Goal: Feedback & Contribution: Submit feedback/report problem

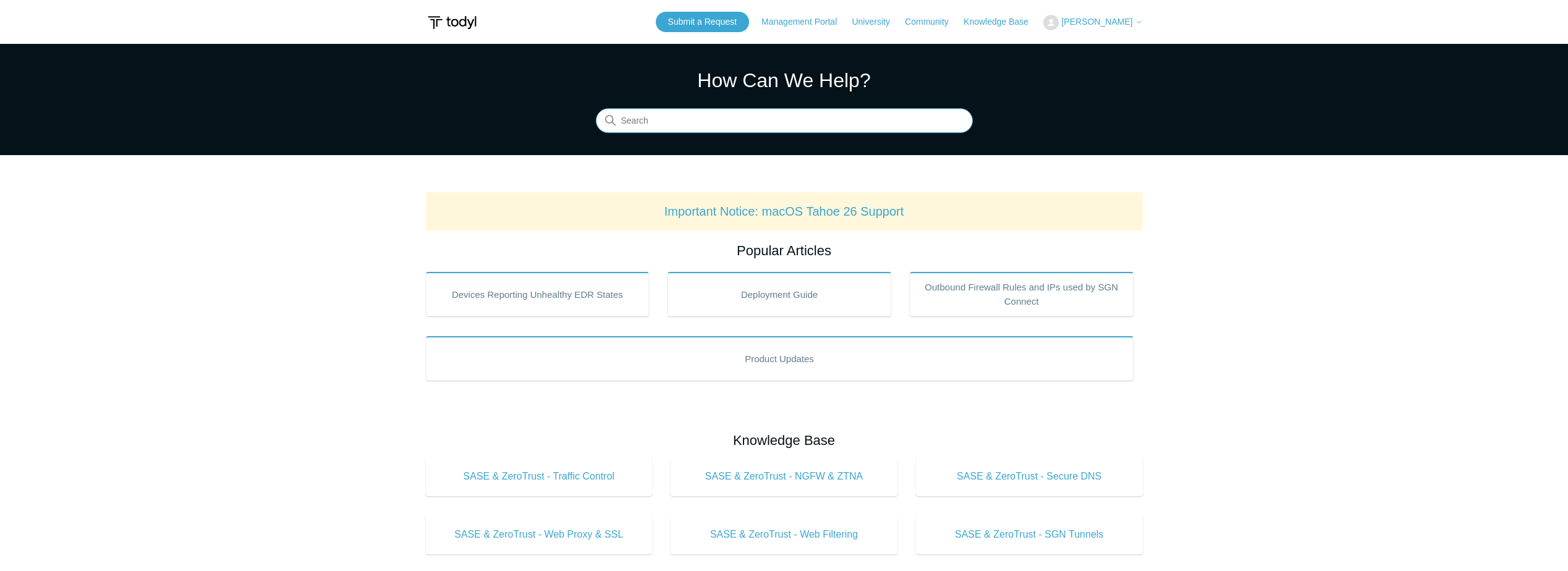
click at [725, 127] on input "Search" at bounding box center [784, 121] width 377 height 25
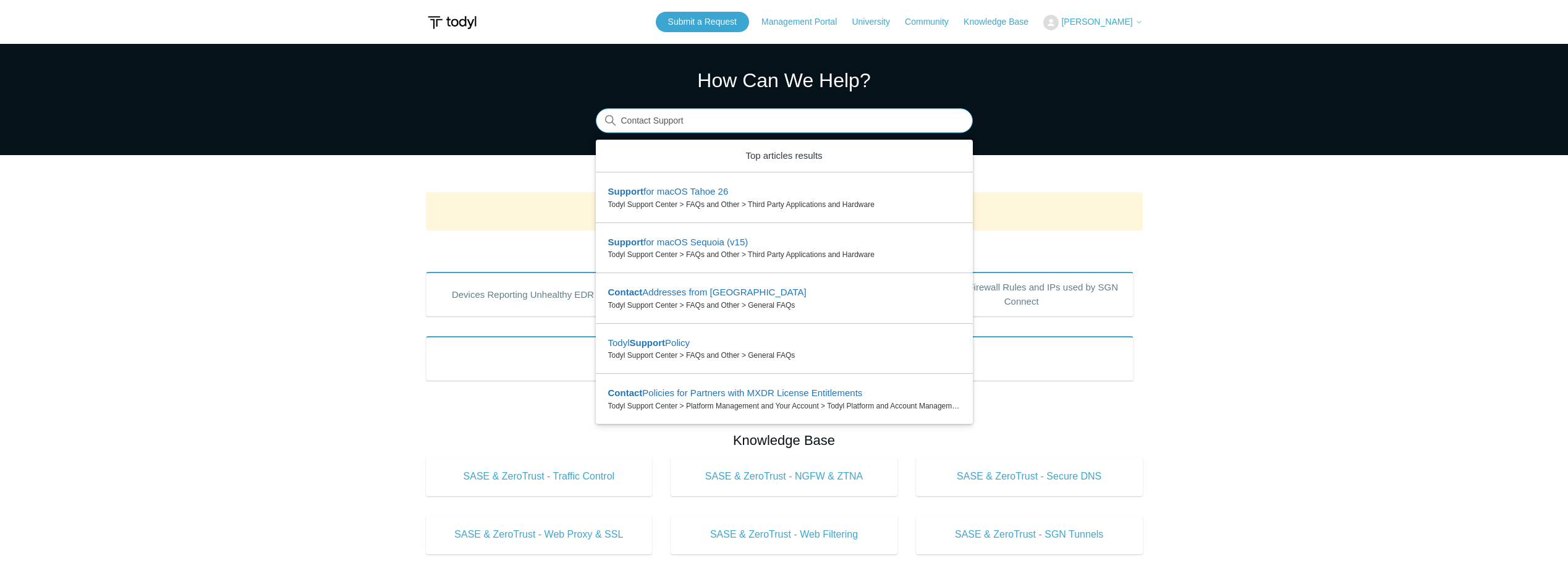
type input "Contact Support"
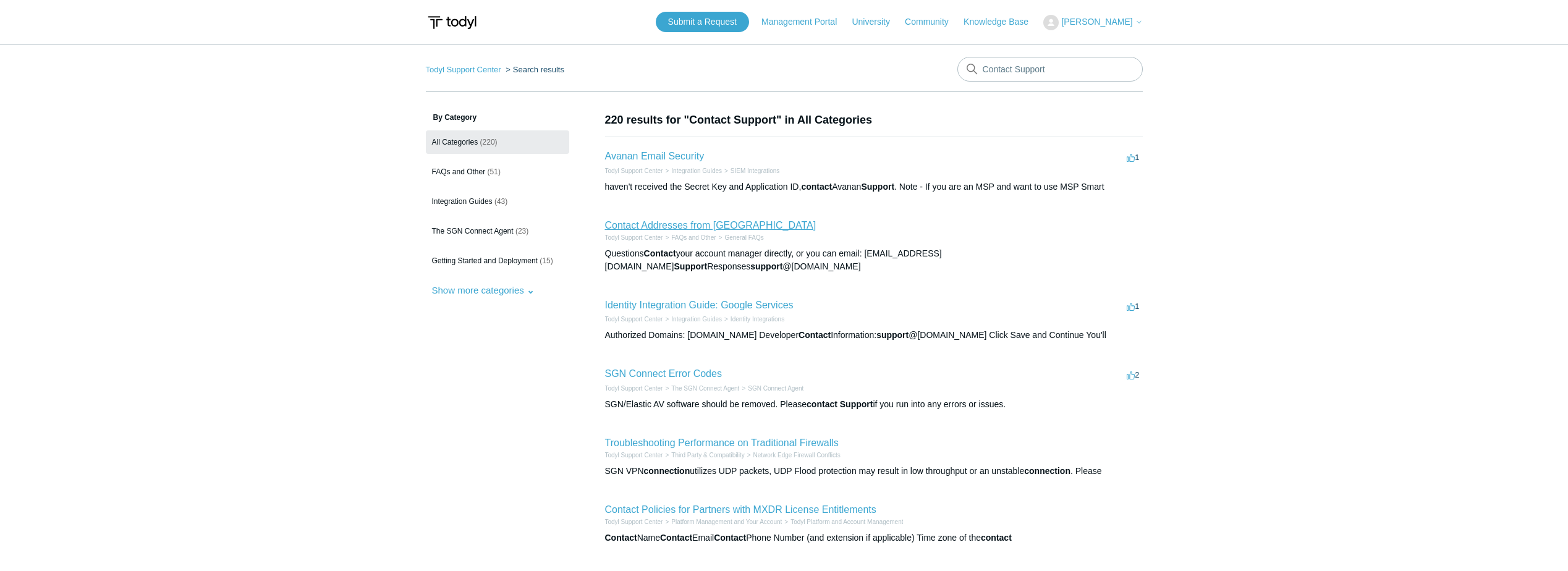
click at [676, 230] on link "Contact Addresses from [GEOGRAPHIC_DATA]" at bounding box center [710, 225] width 212 height 10
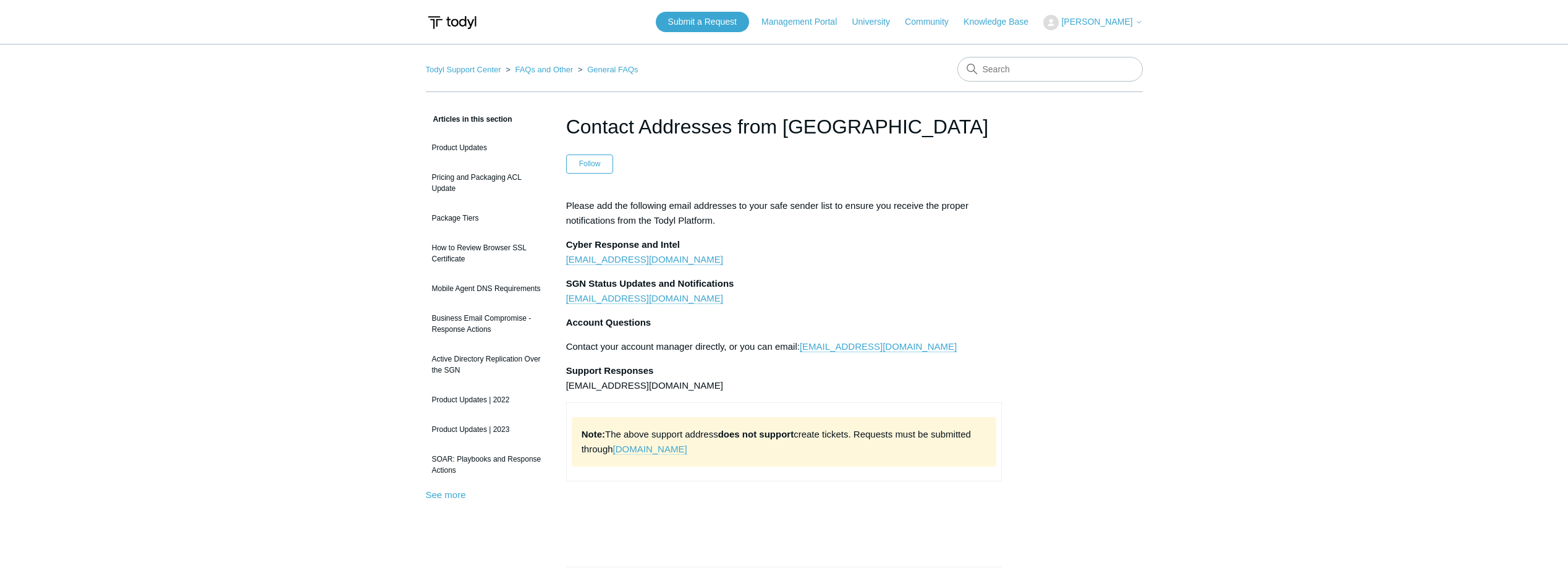
click at [655, 450] on link "[DOMAIN_NAME]" at bounding box center [650, 450] width 74 height 11
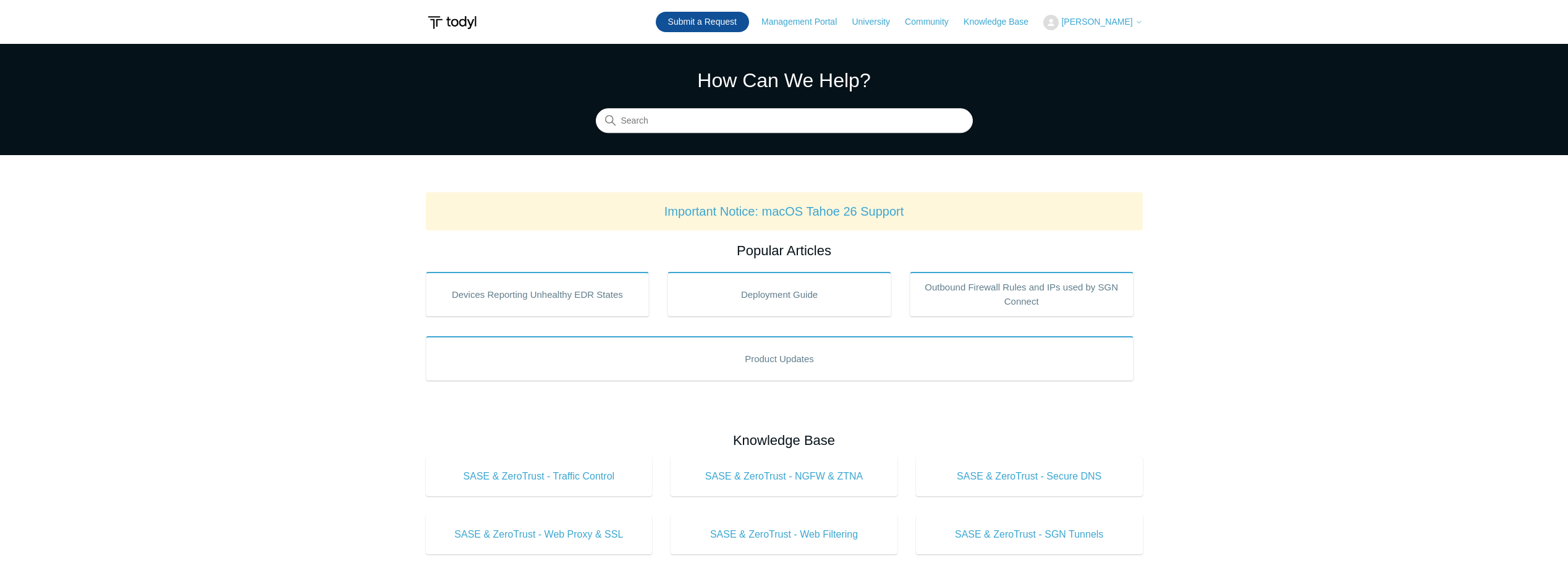
click at [711, 22] on link "Submit a Request" at bounding box center [702, 21] width 93 height 20
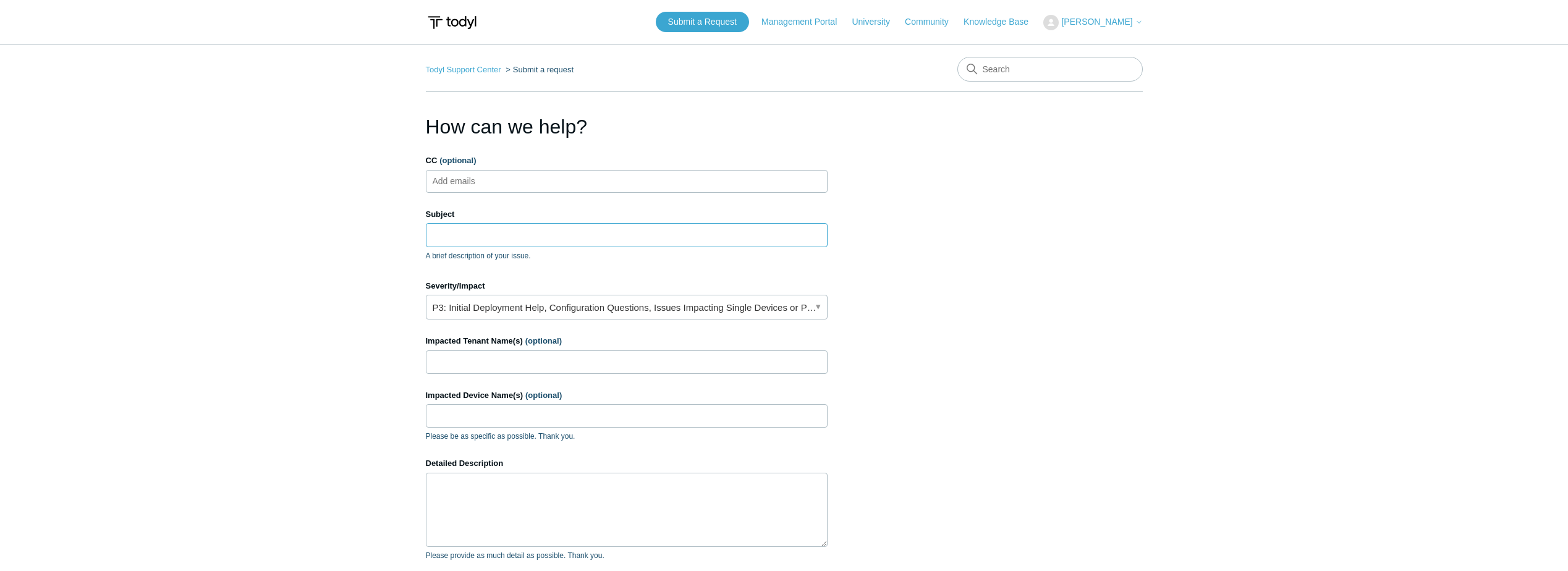
click at [462, 231] on input "Subject" at bounding box center [626, 234] width 401 height 24
type input "S"
type input "I"
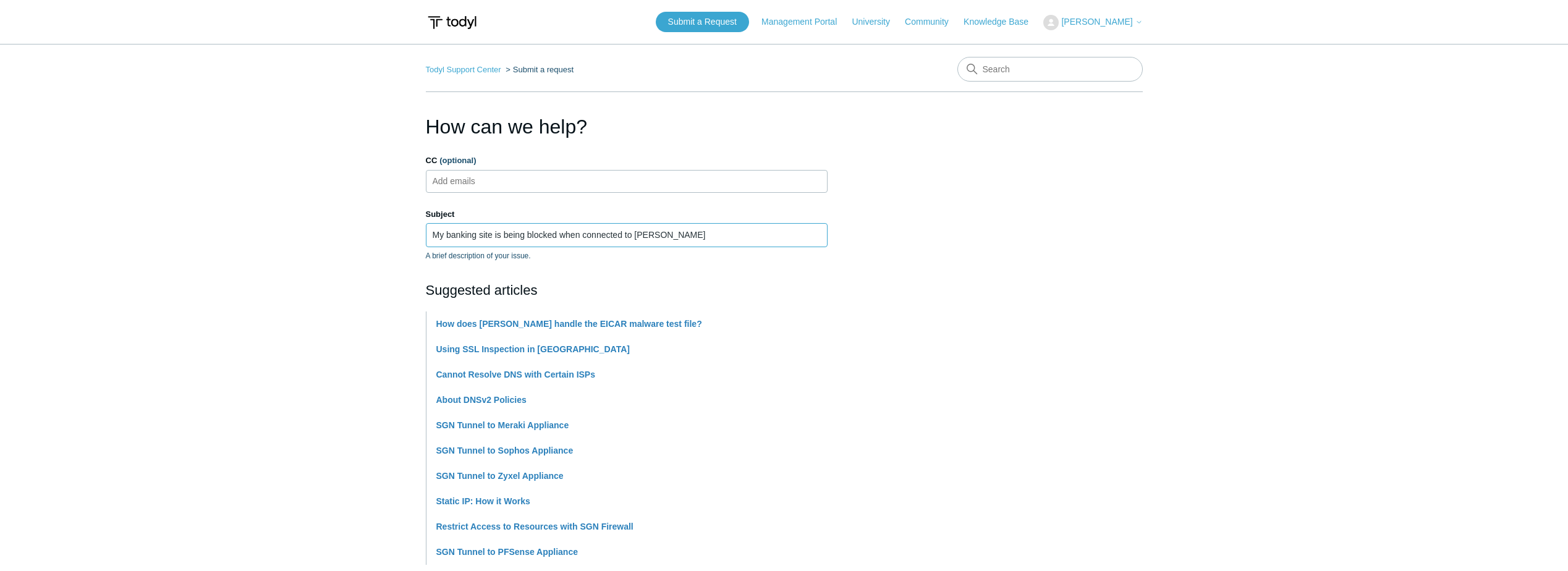
type input "My banking site is being blocked when connected to [PERSON_NAME]"
click at [313, 258] on main "Todyl Support Center Submit a request How can we help? CC (optional) Add emails…" at bounding box center [784, 512] width 1568 height 937
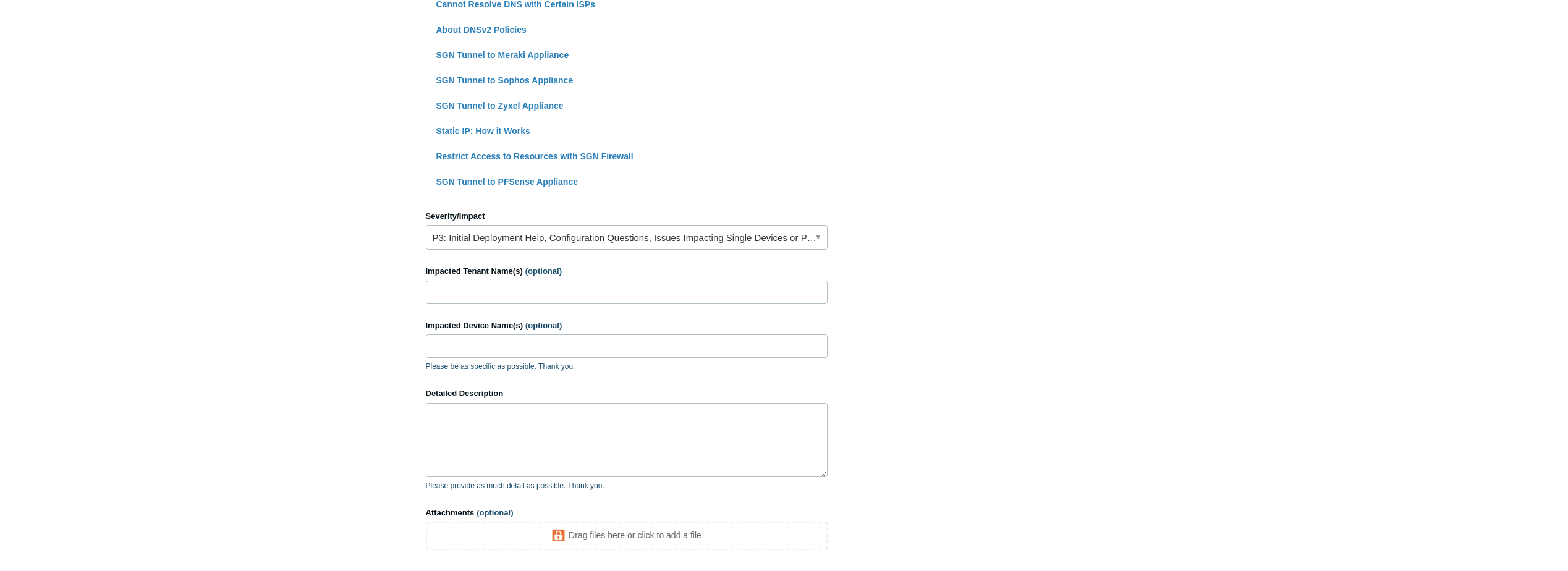
scroll to position [371, 0]
click at [820, 233] on link "P3: Initial Deployment Help, Configuration Questions, Issues Impacting Single D…" at bounding box center [626, 236] width 401 height 25
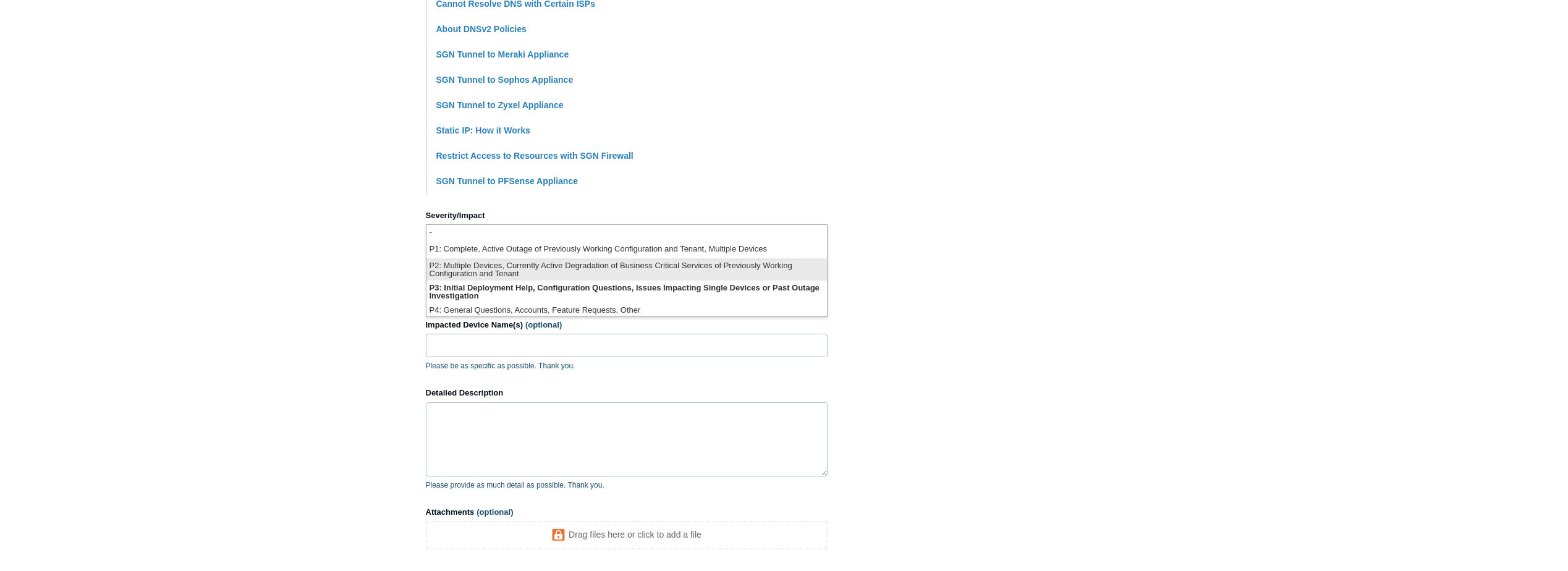
click at [562, 271] on li "P2: Multiple Devices, Currently Active Degradation of Business Critical Service…" at bounding box center [627, 268] width 400 height 22
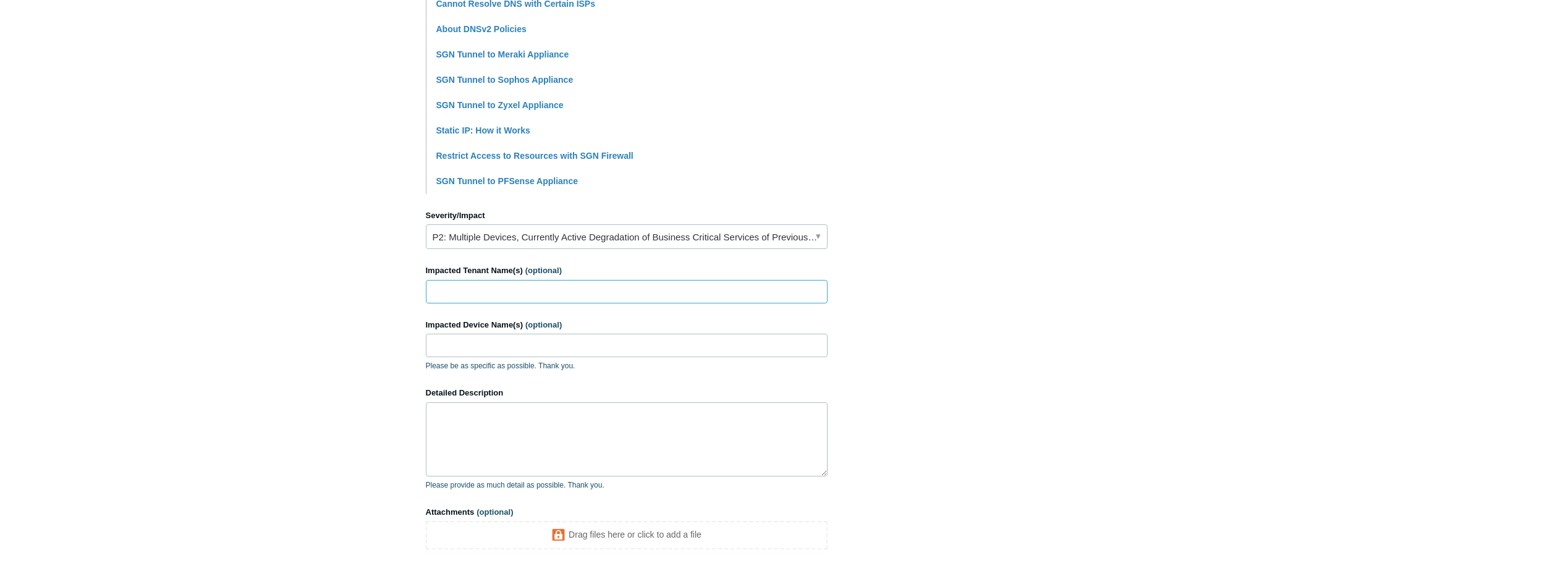
click at [487, 290] on input "Impacted Tenant Name(s) (optional)" at bounding box center [626, 291] width 401 height 24
type input "docTRONX"
drag, startPoint x: 507, startPoint y: 285, endPoint x: 352, endPoint y: 283, distance: 155.0
click at [360, 283] on main "Todyl Support Center Submit a request How can we help? CC (optional) Add emails…" at bounding box center [784, 141] width 1568 height 937
click at [456, 292] on input "Impacted Tenant Name(s) (optional)" at bounding box center [626, 291] width 401 height 24
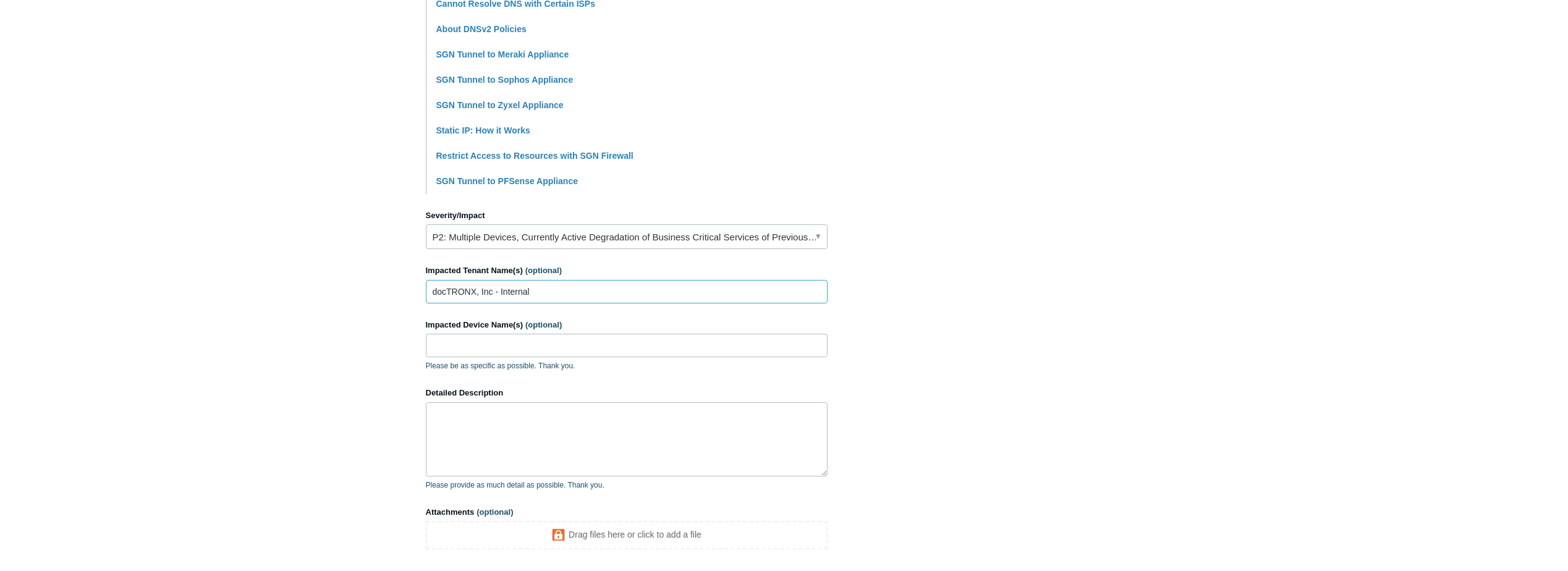
type input "docTRONX, Inc - Internal"
click at [475, 352] on input "Impacted Device Name(s) (optional)" at bounding box center [626, 345] width 401 height 24
click at [540, 346] on input "Impacted Device Name(s) (optional)" at bounding box center [626, 345] width 401 height 24
paste input "DTX-87P6FX3-BS"
type input "DTX-87P6FX3-BS"
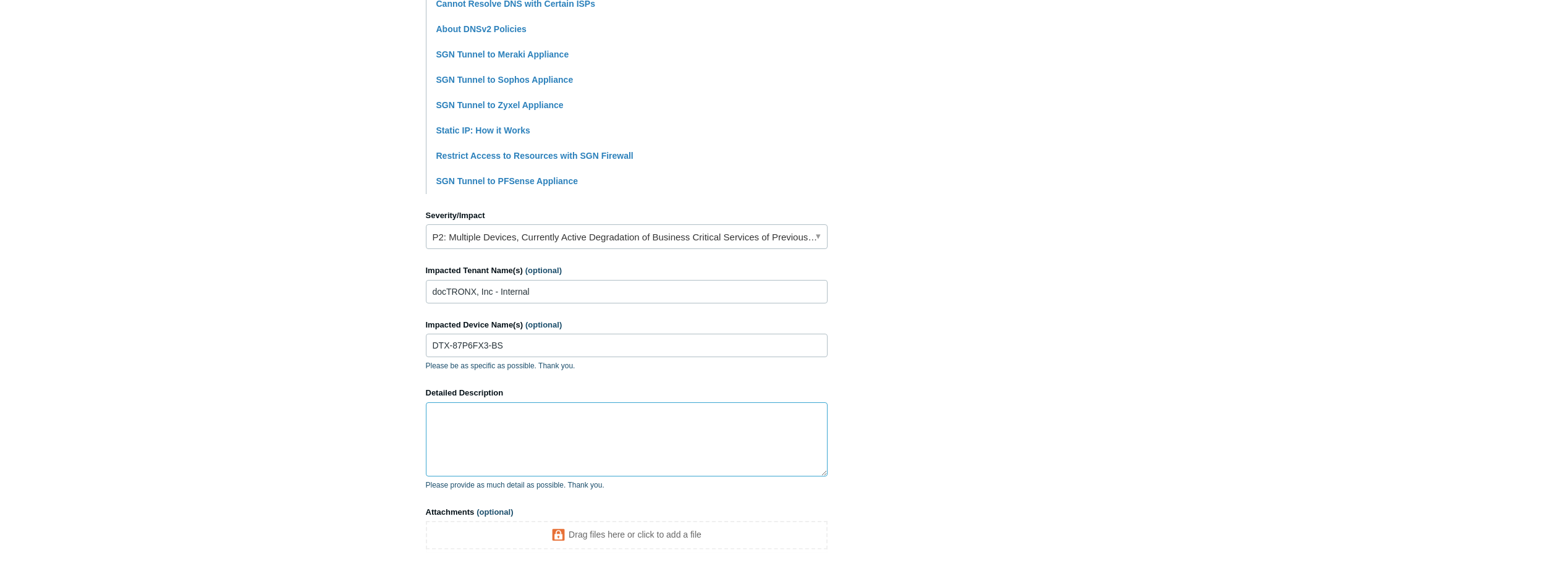
click at [497, 435] on textarea "Detailed Description" at bounding box center [626, 439] width 401 height 74
click at [563, 446] on textarea "Shree and I are confirmed to not be able to access Prosperity Banks secure site…" at bounding box center [626, 439] width 401 height 74
click at [581, 448] on textarea "Shree and I are confirmed to not be able to access Prosperity Banks secure site…" at bounding box center [626, 439] width 401 height 74
paste textarea "Here are the updated websites if a customer needs to whitelist: estatements.pro…"
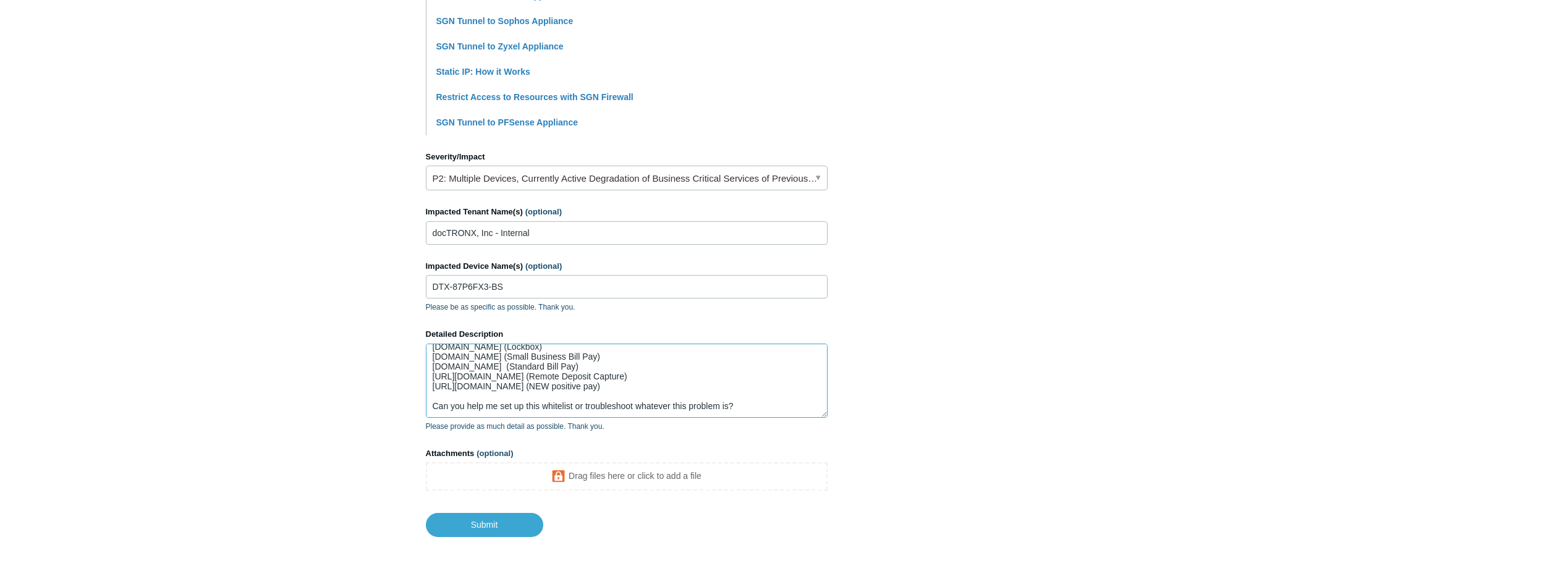
scroll to position [481, 0]
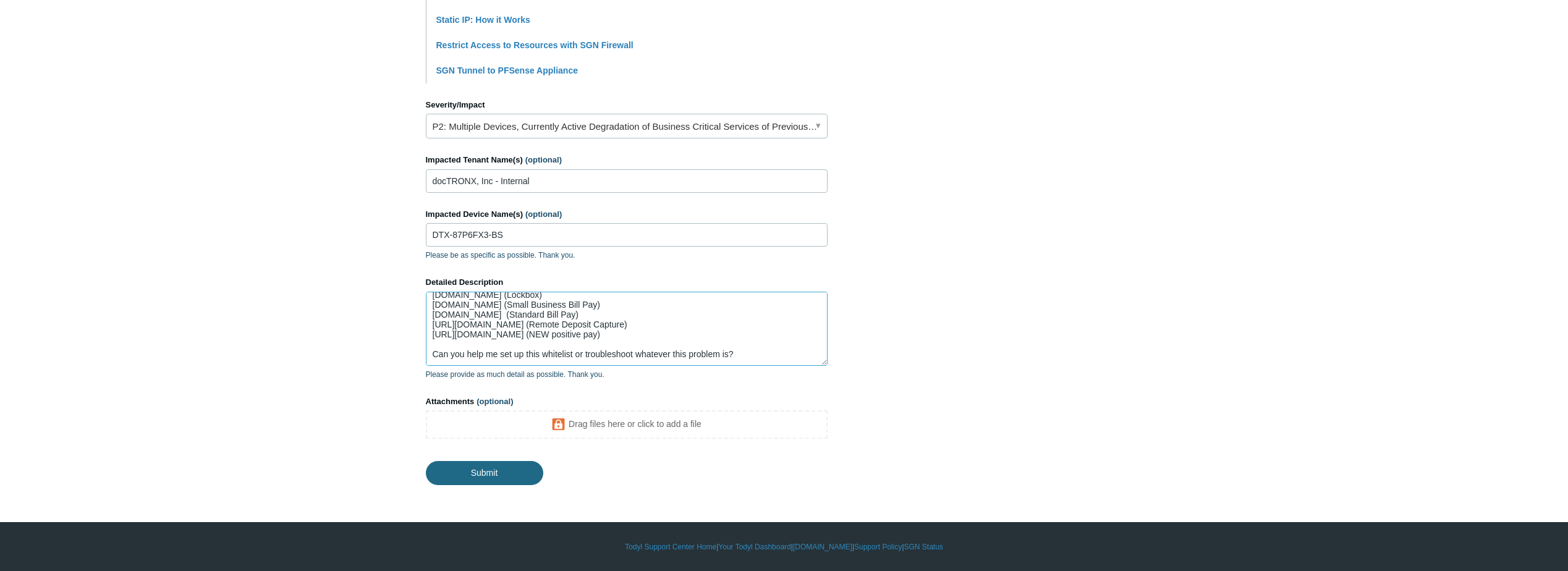
type textarea "Shree and I are confirmed to not be able to access Prosperity Banks secure site…"
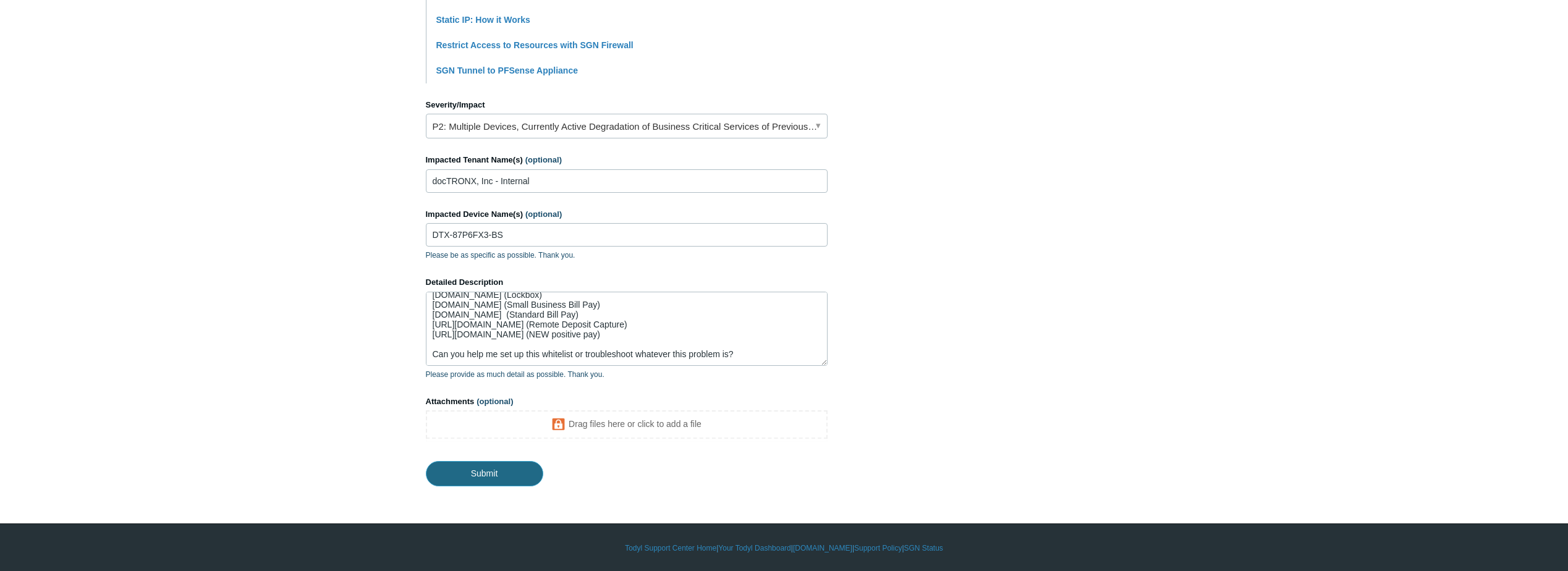
click at [481, 474] on input "Submit" at bounding box center [485, 473] width 118 height 25
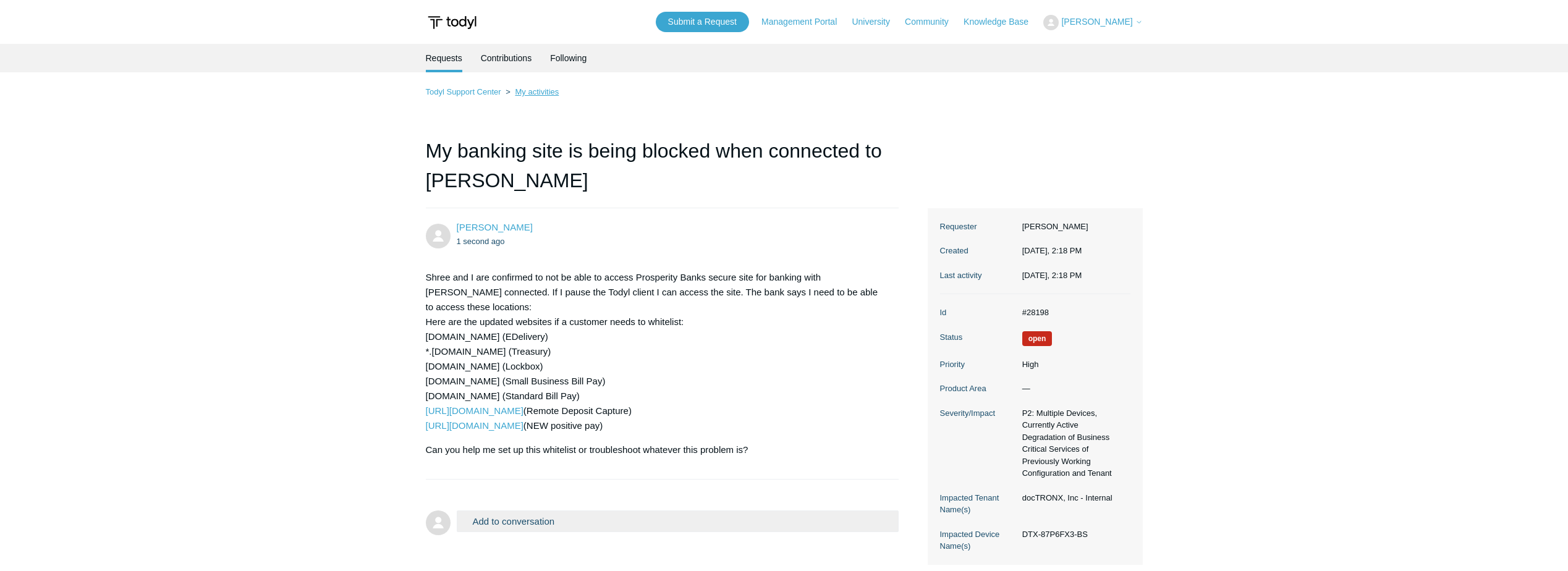
click at [531, 92] on link "My activities" at bounding box center [537, 92] width 44 height 9
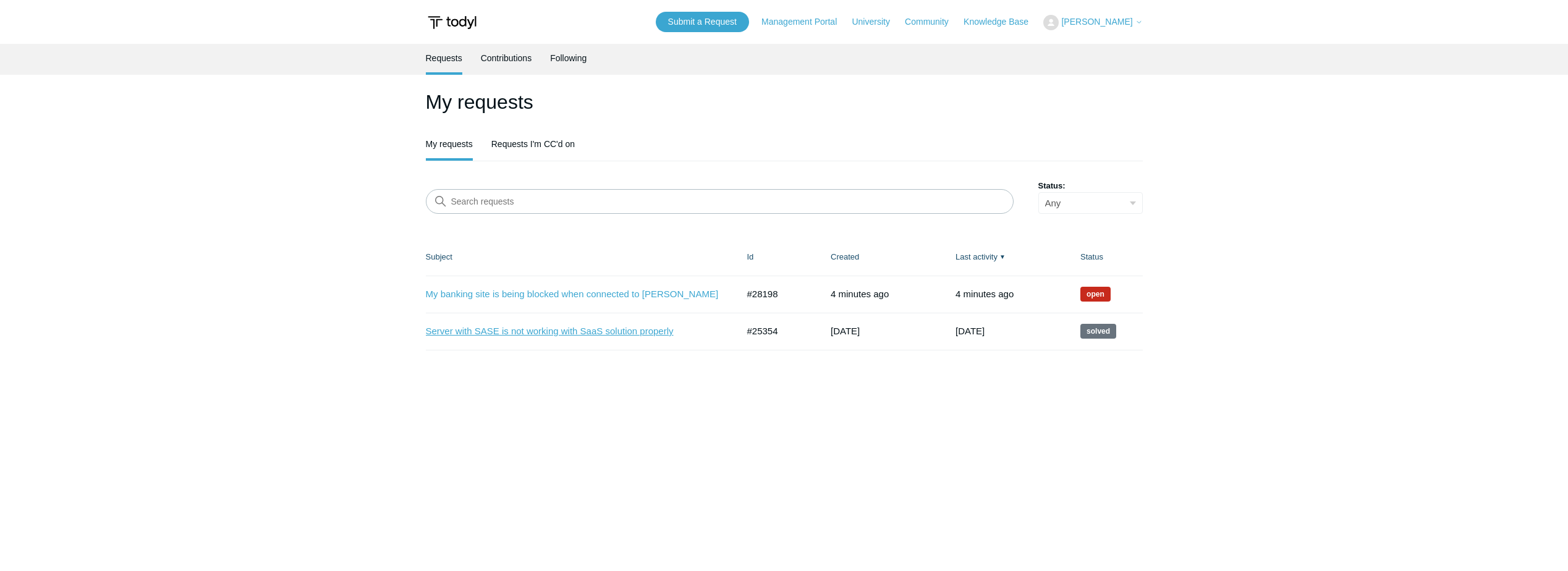
click at [526, 332] on link "Server with SASE is not working with SaaS solution properly" at bounding box center [572, 331] width 293 height 14
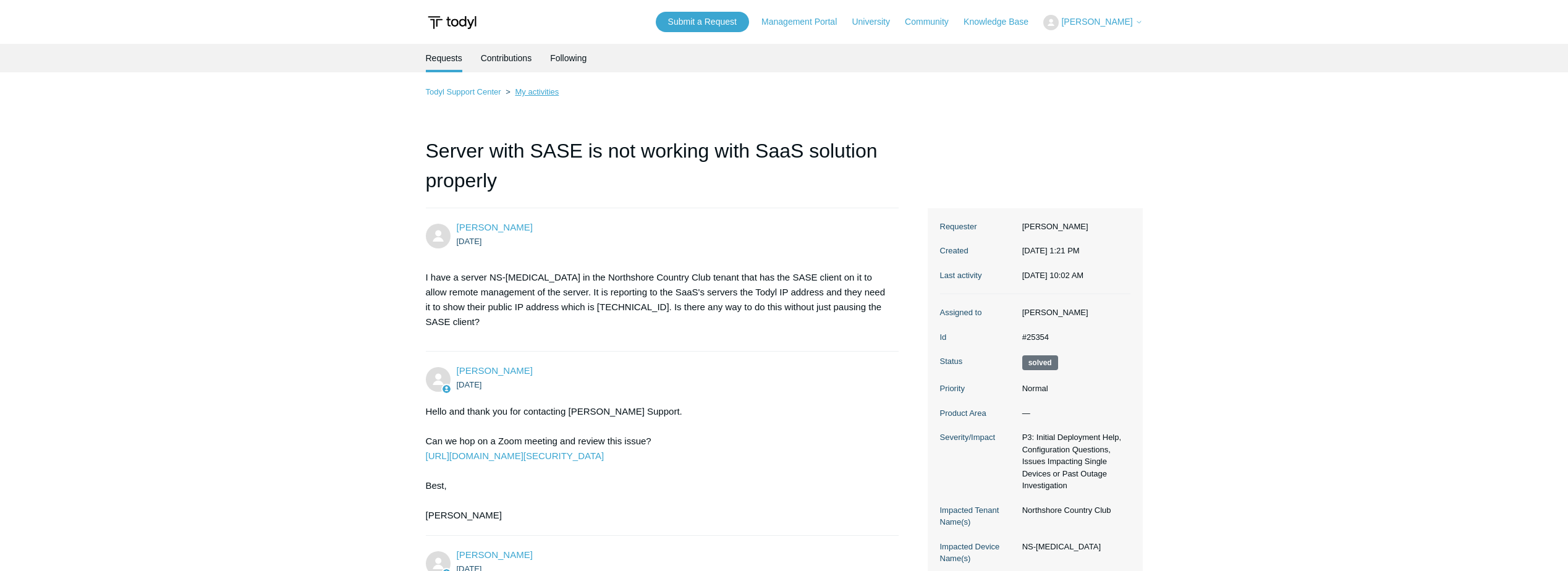
click at [531, 93] on link "My activities" at bounding box center [537, 92] width 44 height 9
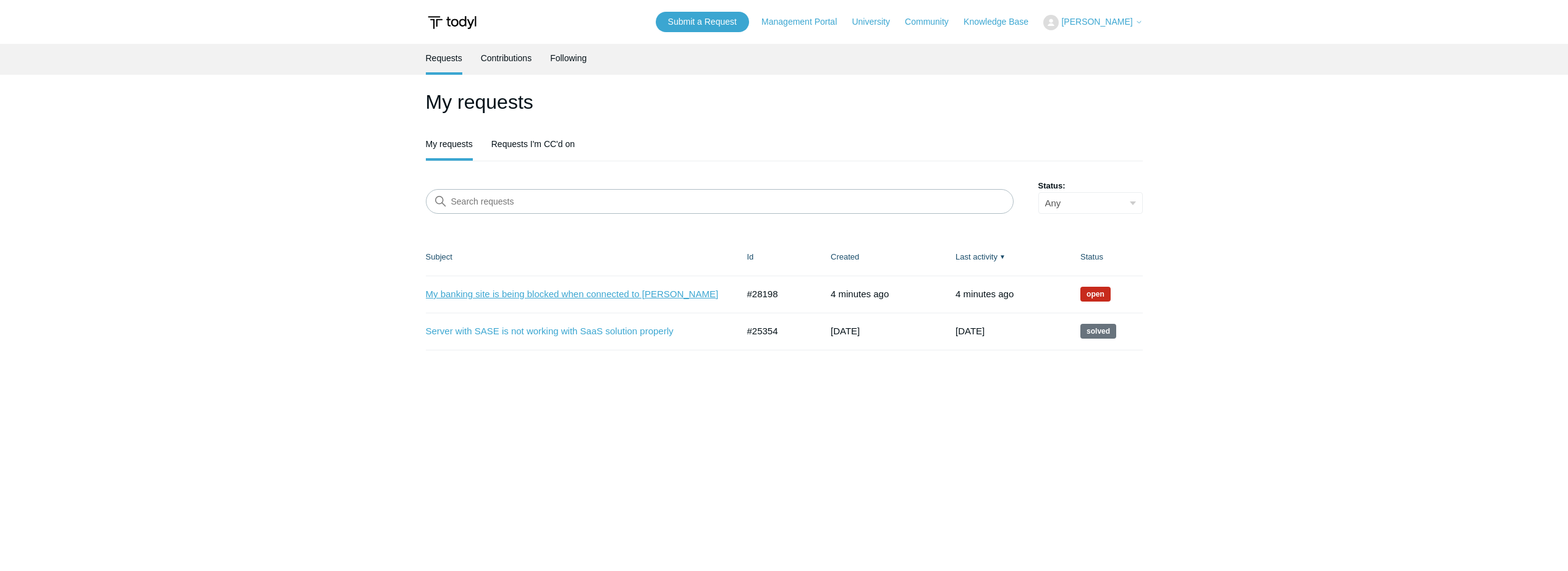
click at [524, 292] on link "My banking site is being blocked when connected to [PERSON_NAME]" at bounding box center [572, 294] width 293 height 14
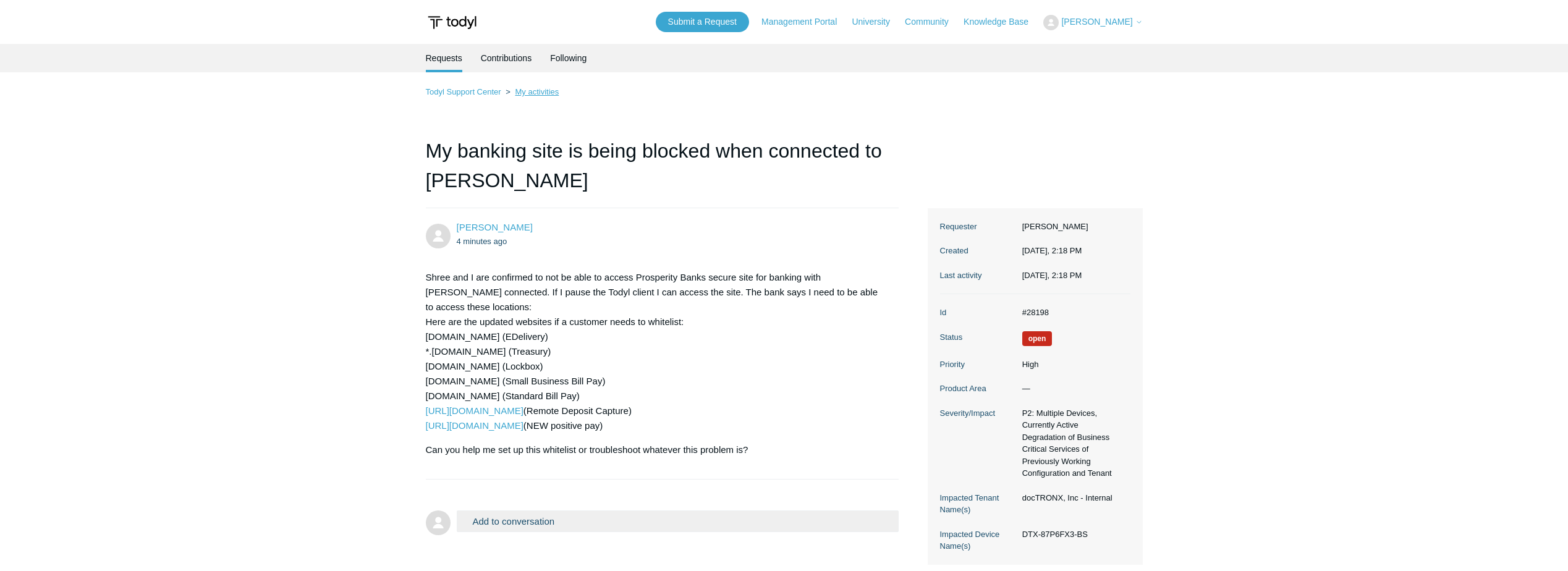
click at [542, 90] on link "My activities" at bounding box center [537, 92] width 44 height 9
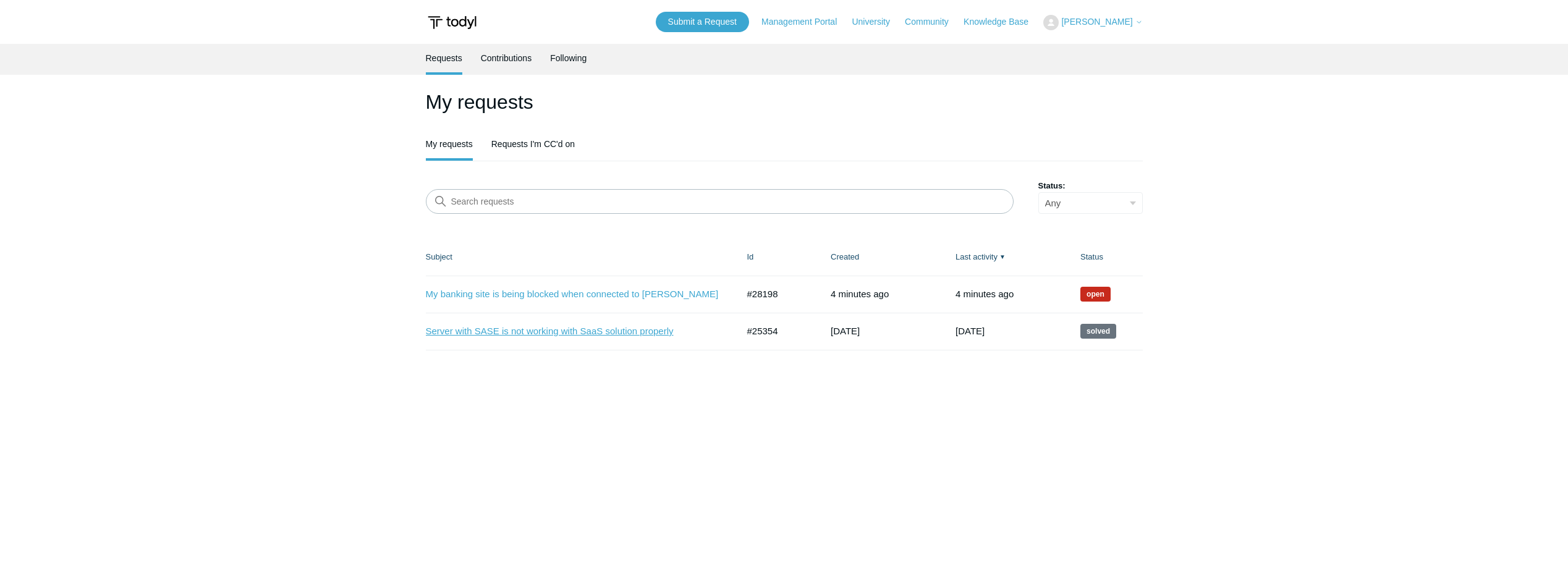
click at [509, 331] on link "Server with SASE is not working with SaaS solution properly" at bounding box center [572, 331] width 293 height 14
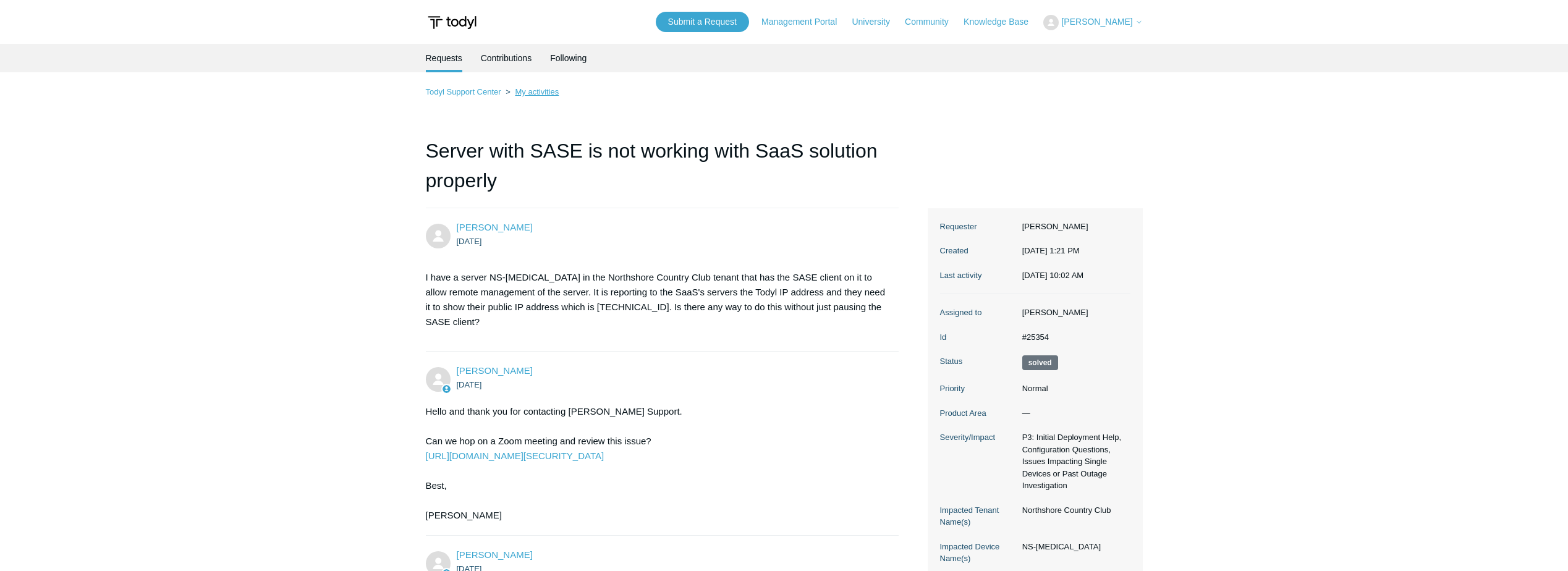
click at [541, 93] on link "My activities" at bounding box center [537, 92] width 44 height 9
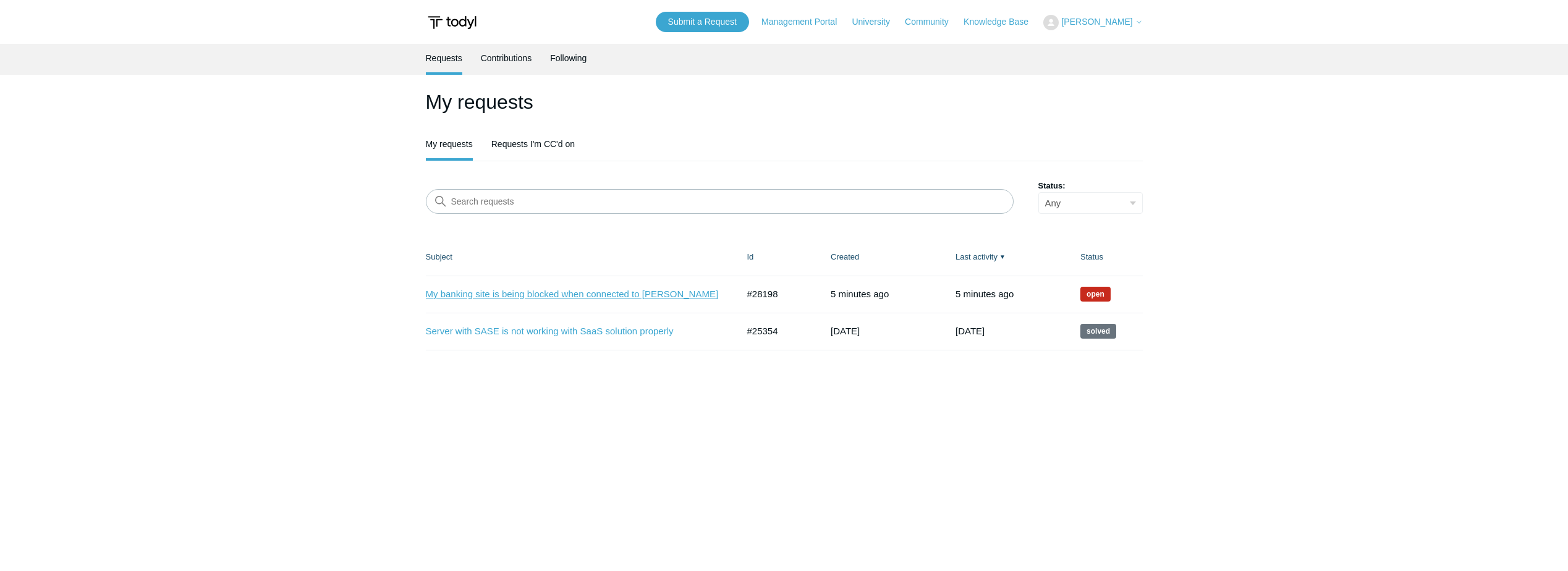
click at [550, 296] on link "My banking site is being blocked when connected to [PERSON_NAME]" at bounding box center [572, 294] width 293 height 14
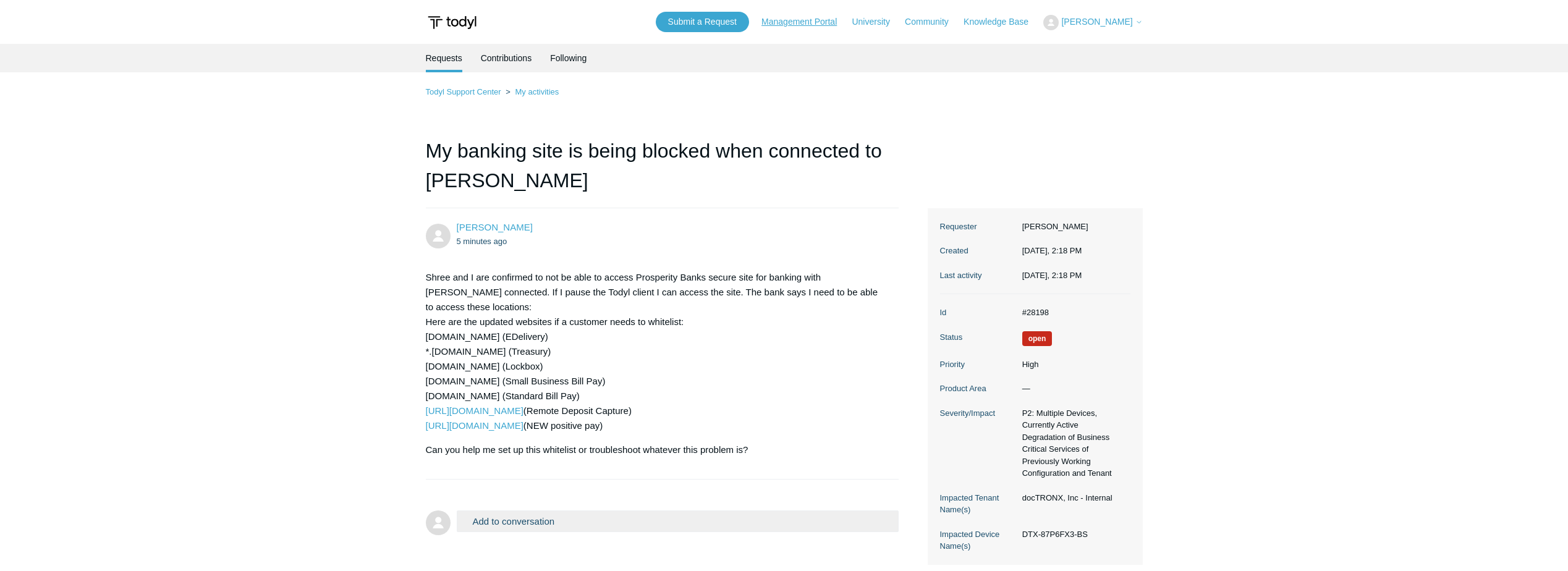
click at [809, 22] on link "Management Portal" at bounding box center [805, 22] width 88 height 13
drag, startPoint x: 878, startPoint y: 31, endPoint x: 278, endPoint y: 218, distance: 628.5
click at [278, 218] on main "Requests Contributions Following Todyl Support Center My activities My banking …" at bounding box center [784, 304] width 1568 height 521
drag, startPoint x: 446, startPoint y: 304, endPoint x: 278, endPoint y: 256, distance: 174.7
click at [278, 256] on main "Requests Contributions Following Todyl Support Center My activities My banking …" at bounding box center [784, 304] width 1568 height 521
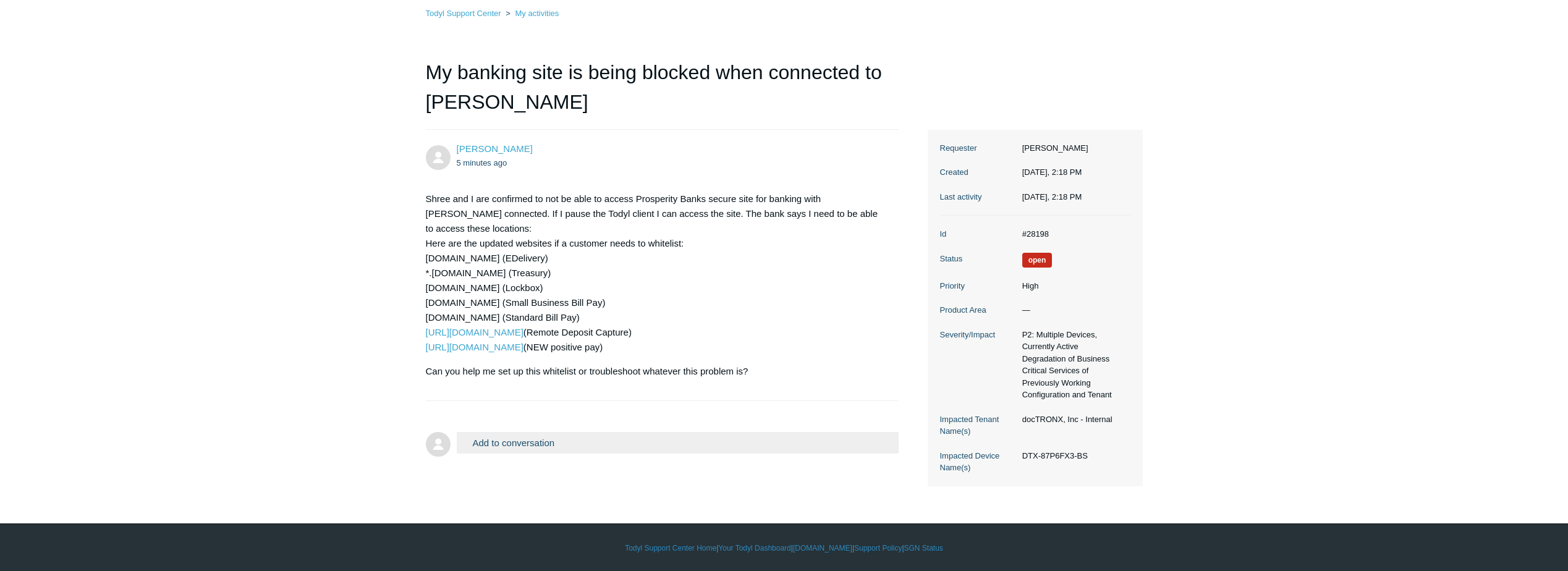
scroll to position [80, 0]
